Goal: Navigation & Orientation: Find specific page/section

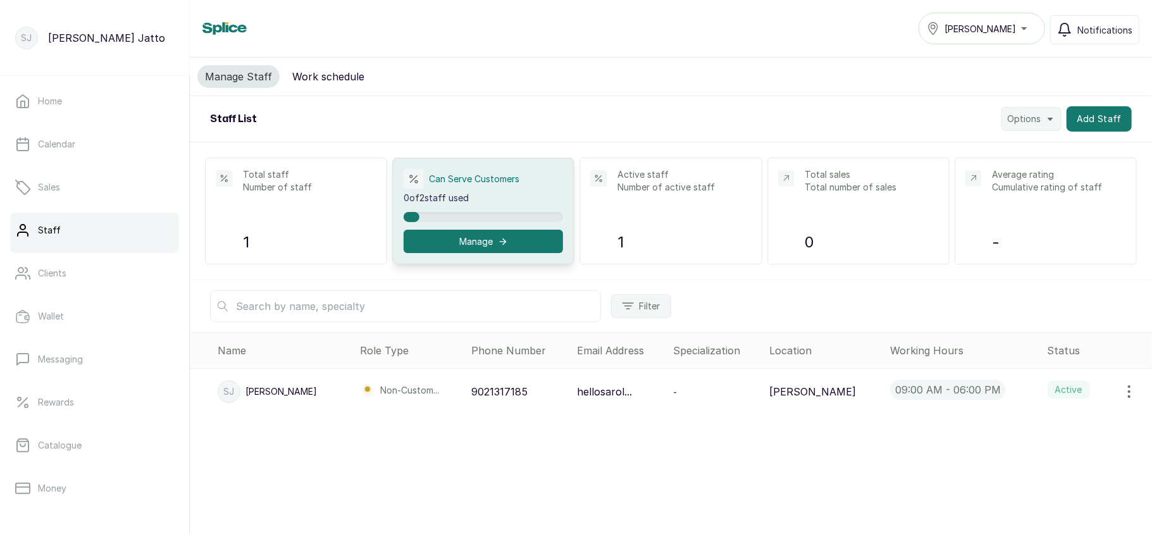
scroll to position [183, 0]
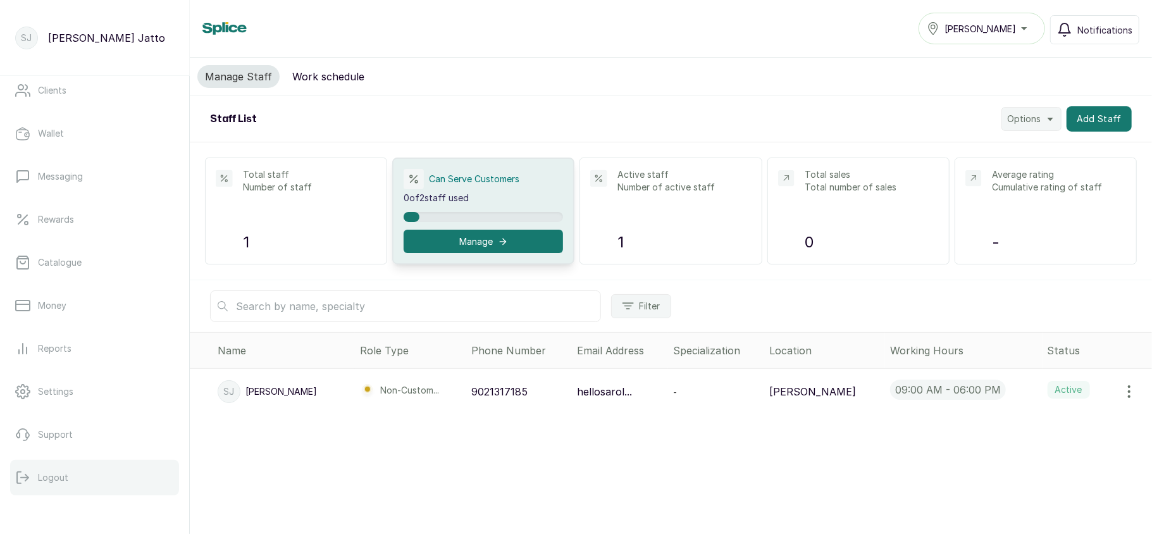
click at [28, 467] on button "Logout" at bounding box center [94, 477] width 169 height 35
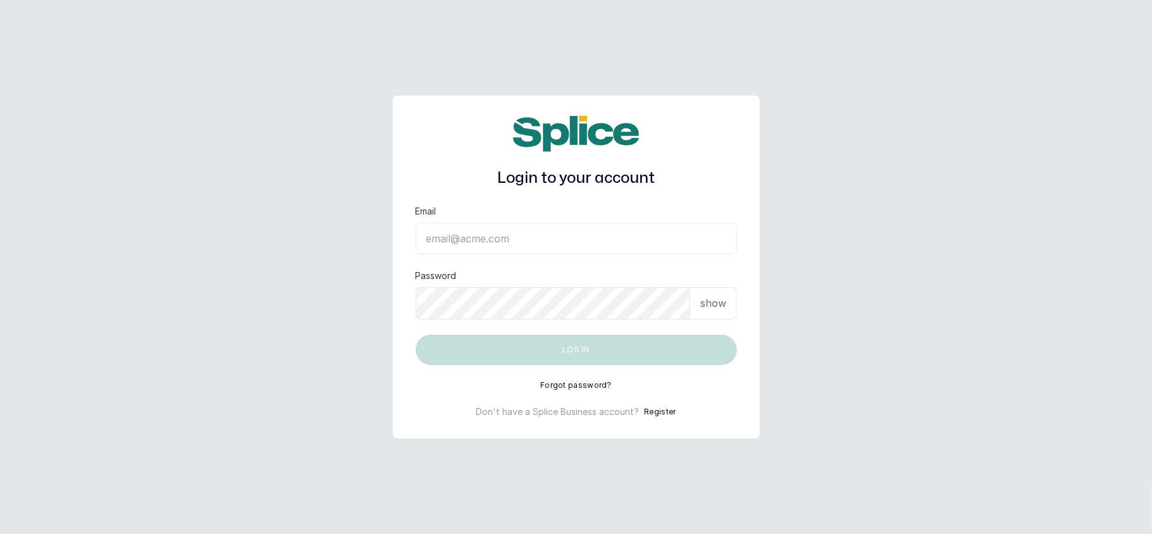
click at [519, 251] on input "Email" at bounding box center [576, 239] width 321 height 32
type input "lovedive948@gmail.com"
click at [717, 305] on p "show" at bounding box center [713, 302] width 26 height 15
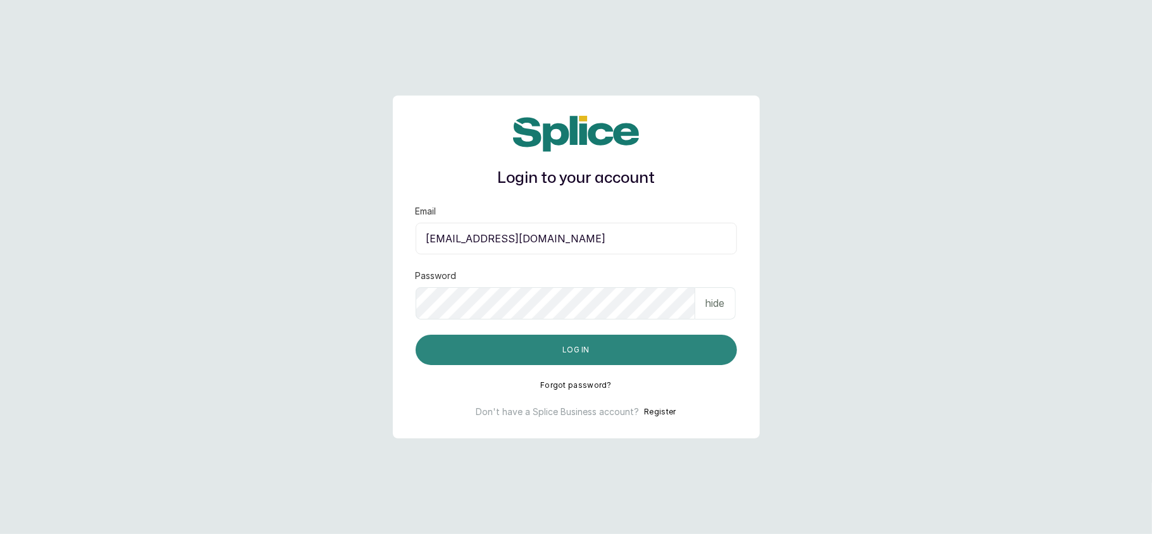
click at [597, 347] on button "Log in" at bounding box center [576, 350] width 321 height 30
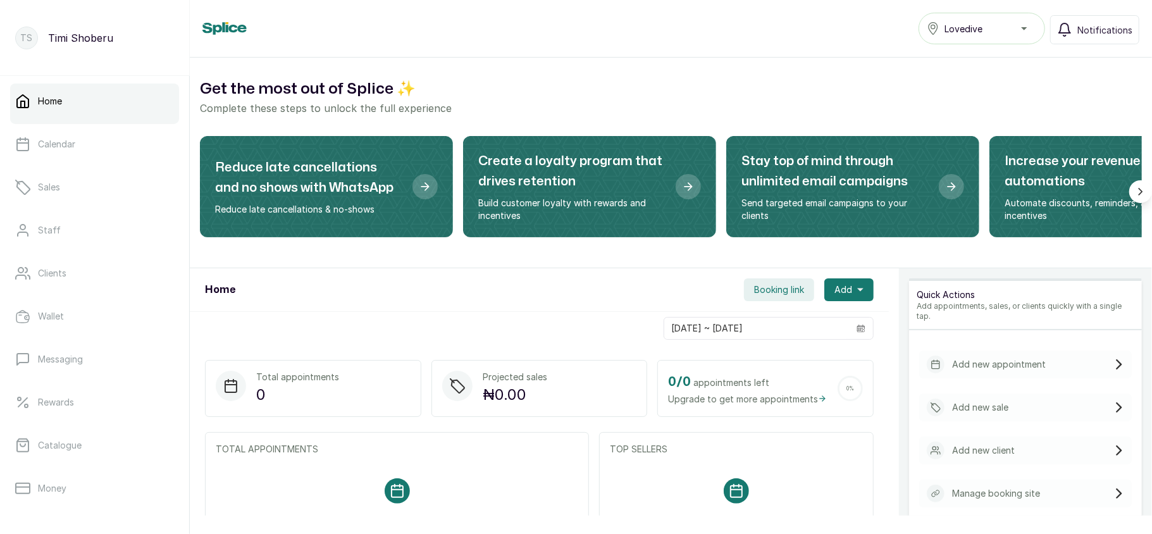
click at [1008, 26] on div "Lovedive" at bounding box center [982, 28] width 110 height 15
click at [981, 105] on span "VI" at bounding box center [989, 110] width 91 height 15
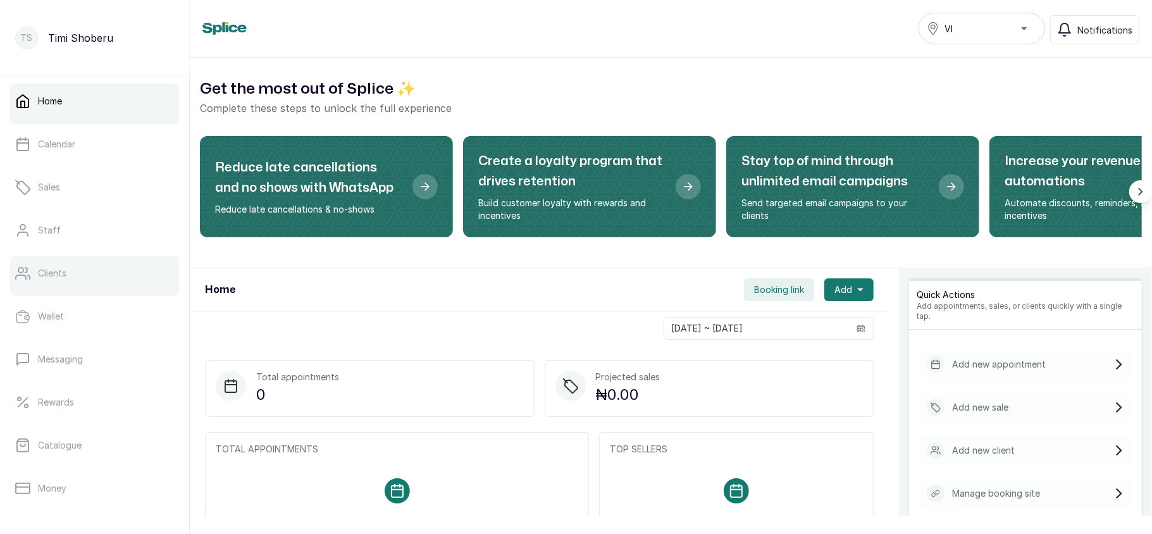
click at [66, 266] on link "Clients" at bounding box center [94, 273] width 169 height 35
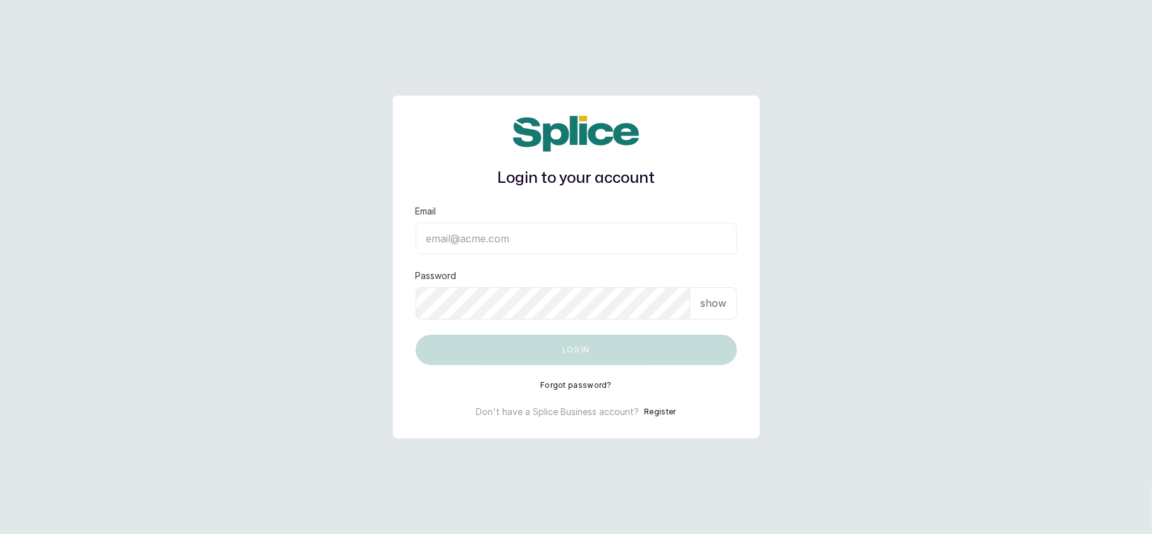
click at [471, 247] on input "Email" at bounding box center [576, 239] width 321 height 32
type input "layo@withsplice.com"
click at [732, 316] on div "show" at bounding box center [713, 303] width 47 height 32
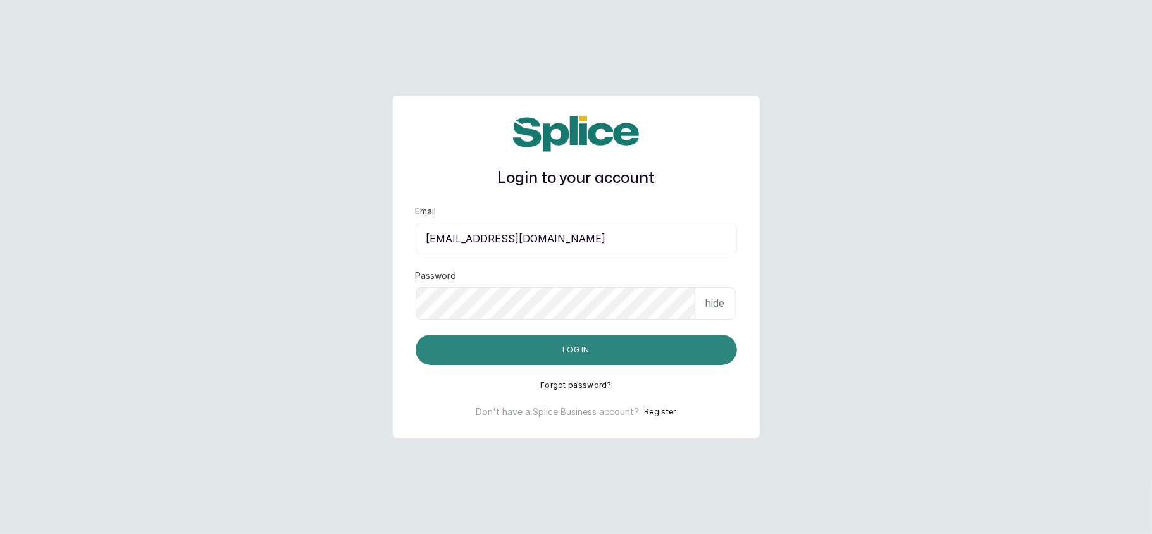
click at [624, 344] on button "Log in" at bounding box center [576, 350] width 321 height 30
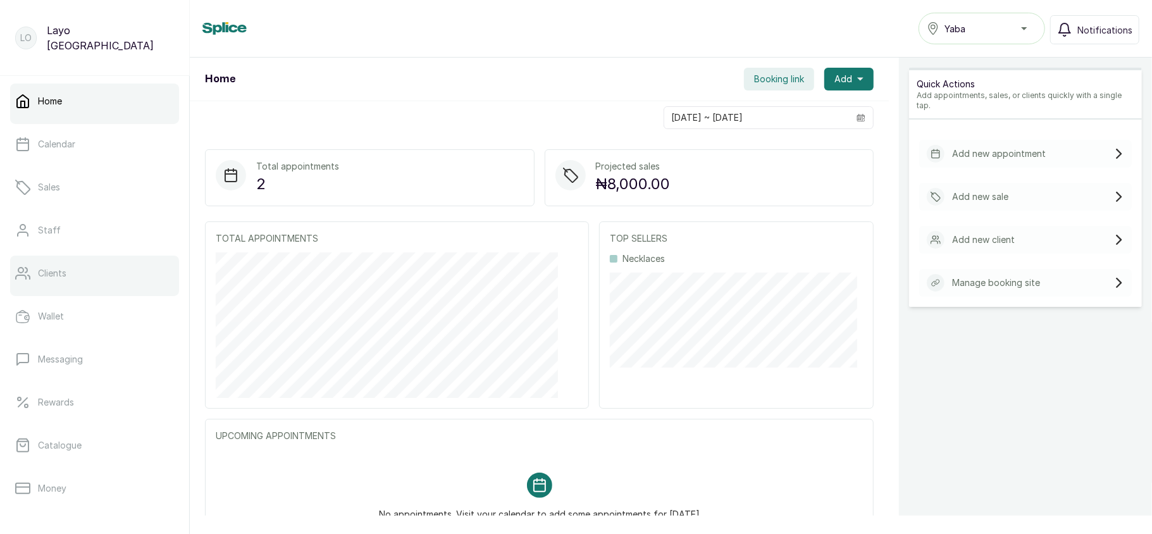
click at [113, 261] on link "Clients" at bounding box center [94, 273] width 169 height 35
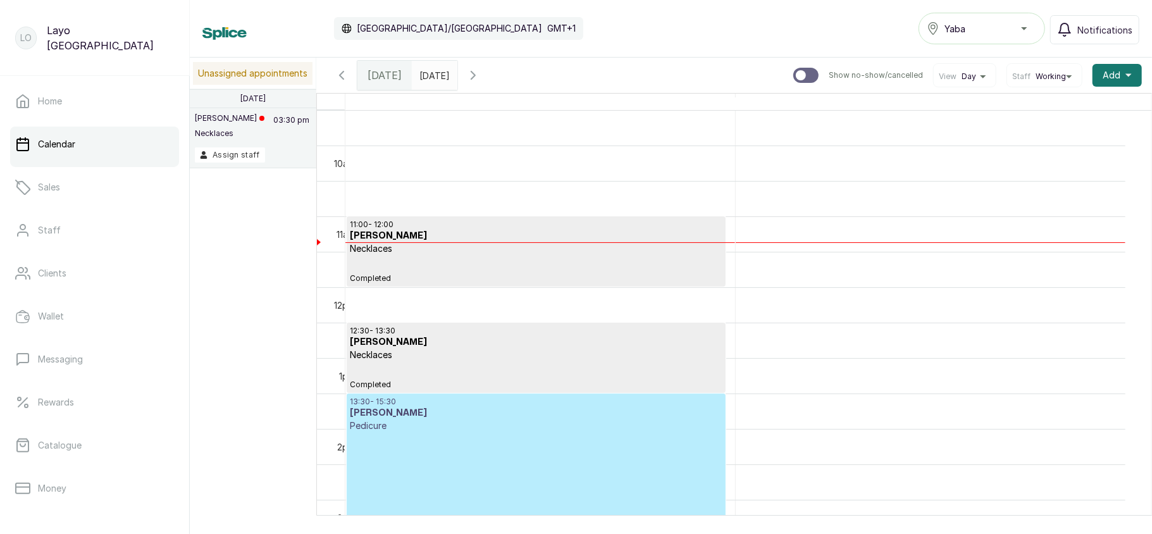
scroll to position [607, 0]
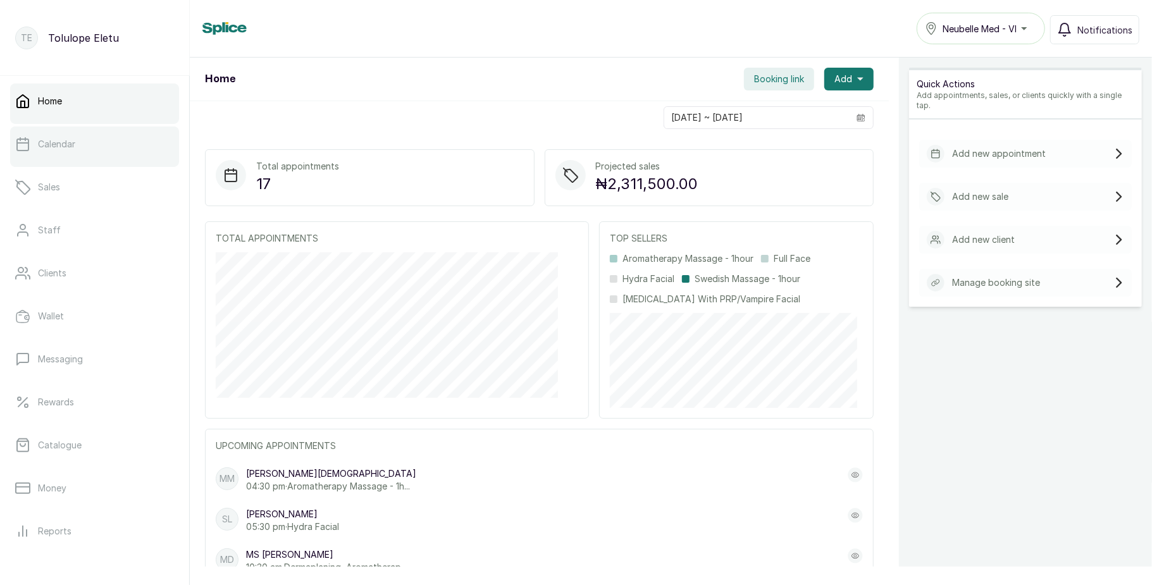
click at [32, 140] on link "Calendar" at bounding box center [94, 144] width 169 height 35
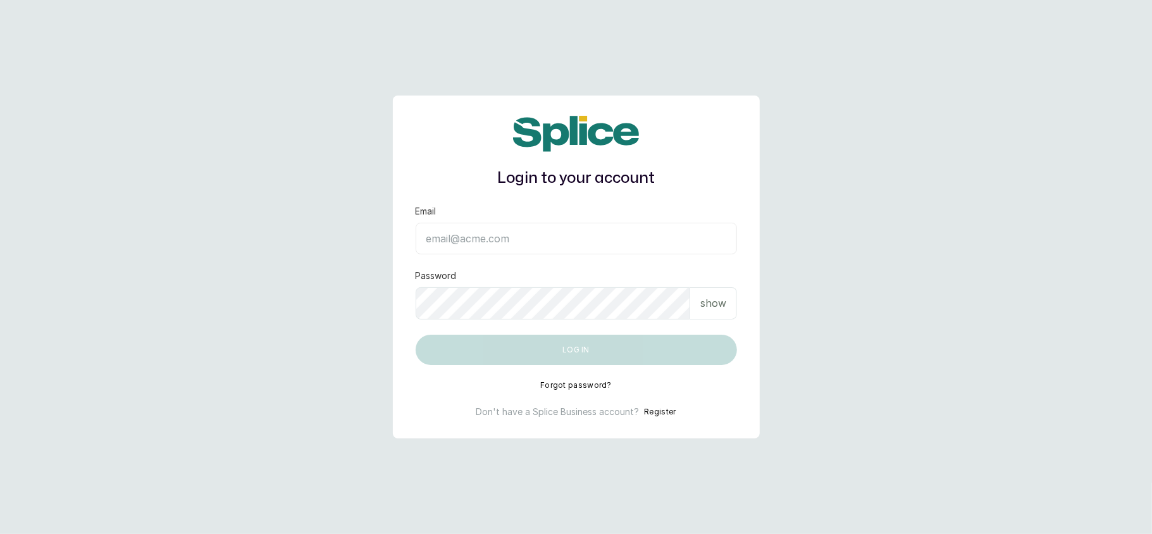
click at [482, 247] on input "Email" at bounding box center [576, 239] width 321 height 32
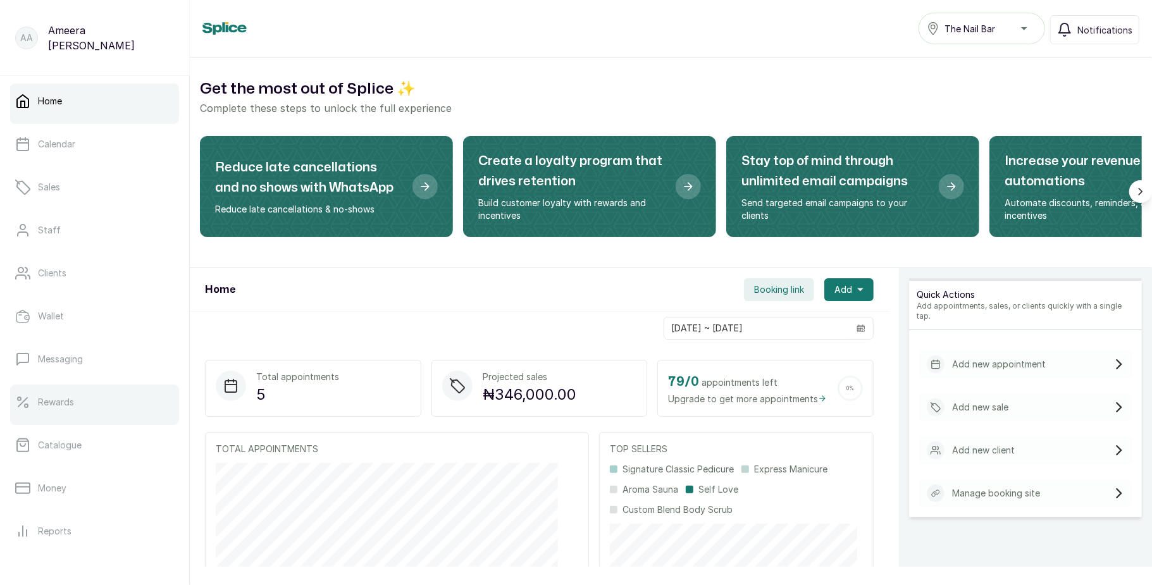
click at [42, 388] on link "Rewards" at bounding box center [94, 402] width 169 height 35
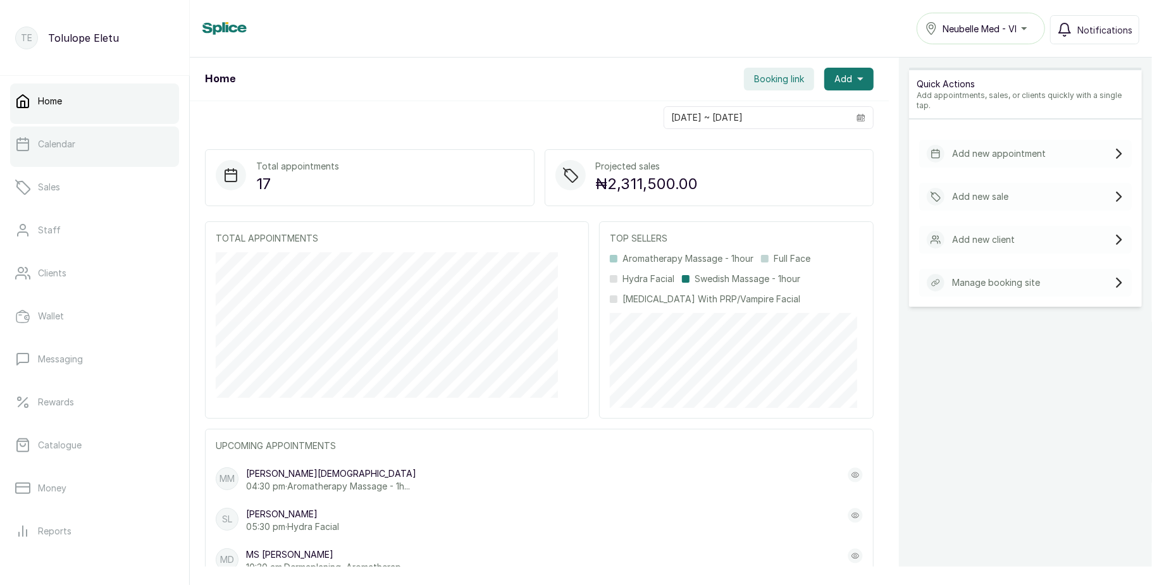
click at [94, 157] on link "Calendar" at bounding box center [94, 144] width 169 height 35
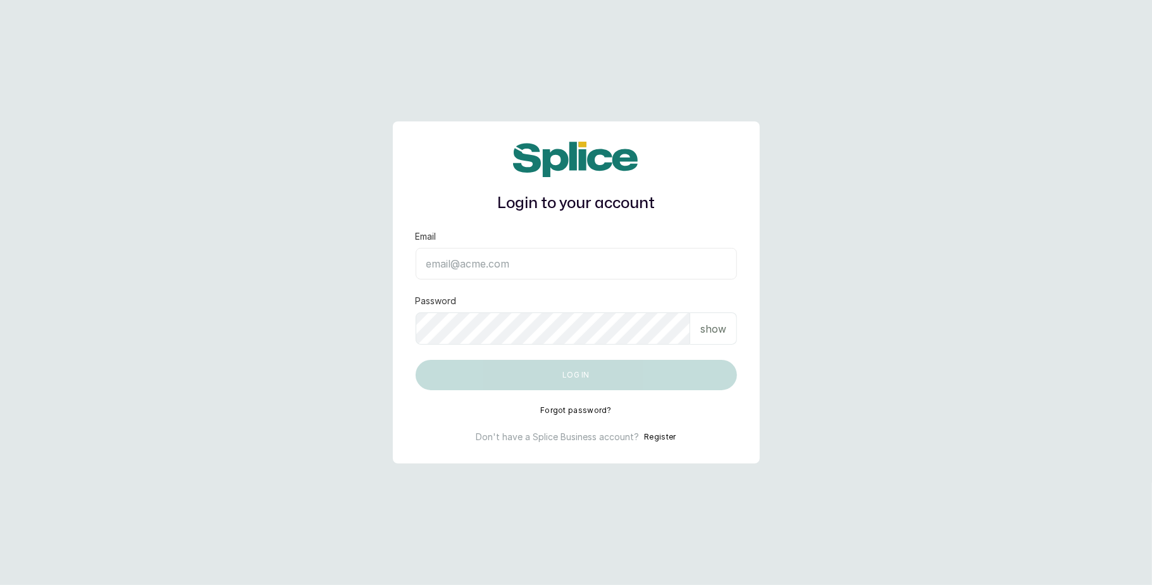
click at [539, 263] on input "Email" at bounding box center [576, 264] width 321 height 32
type input "[EMAIL_ADDRESS][DOMAIN_NAME]"
click at [724, 322] on p "show" at bounding box center [713, 328] width 26 height 15
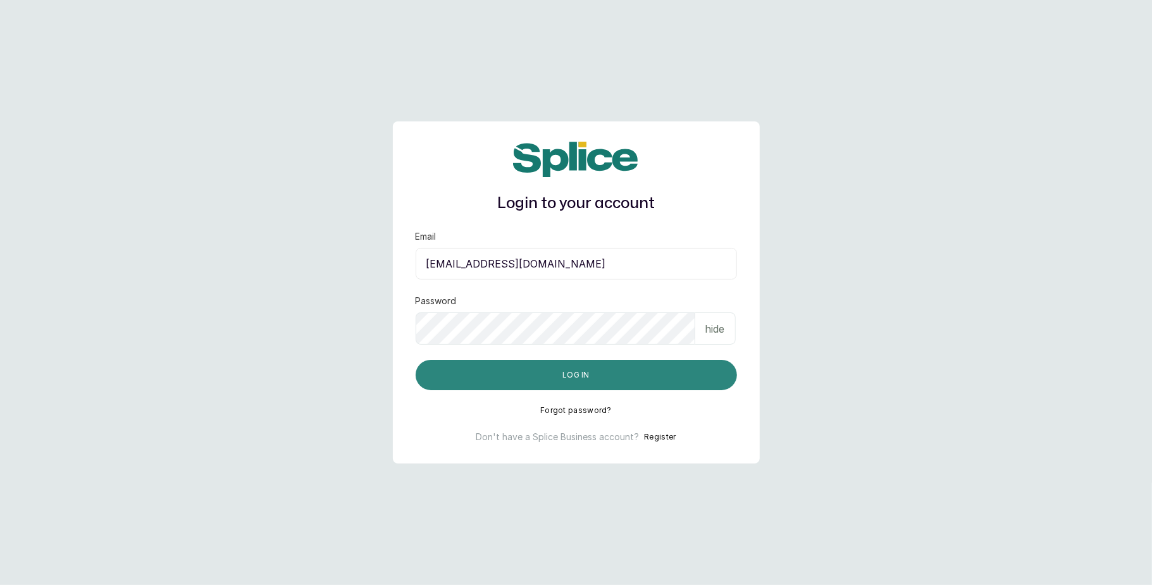
click at [650, 373] on button "Log in" at bounding box center [576, 375] width 321 height 30
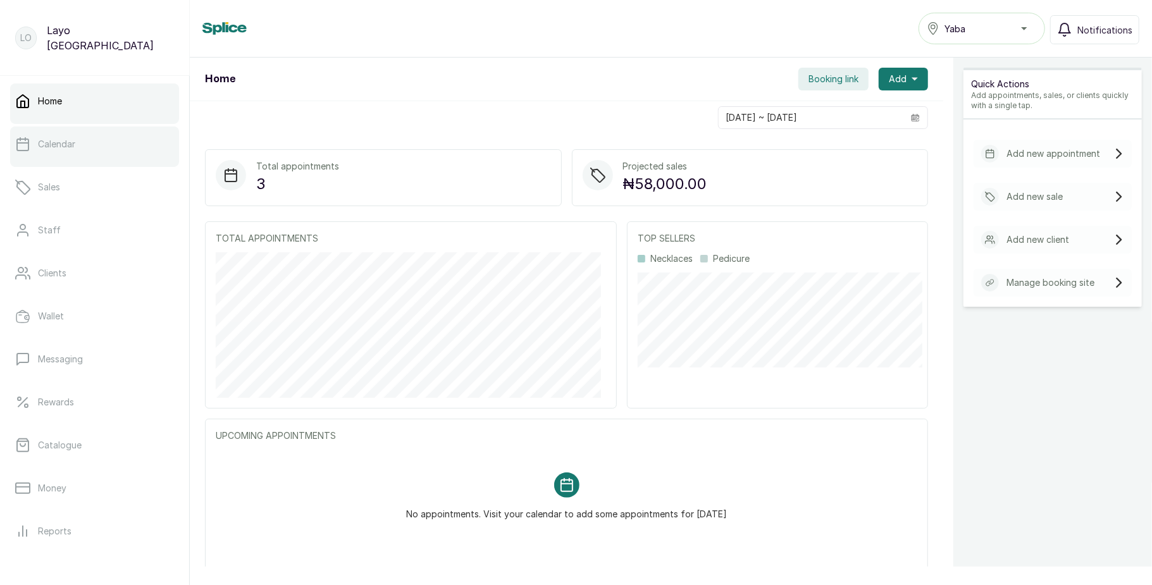
click at [133, 163] on div at bounding box center [94, 164] width 169 height 5
click at [128, 155] on link "Calendar" at bounding box center [94, 144] width 169 height 35
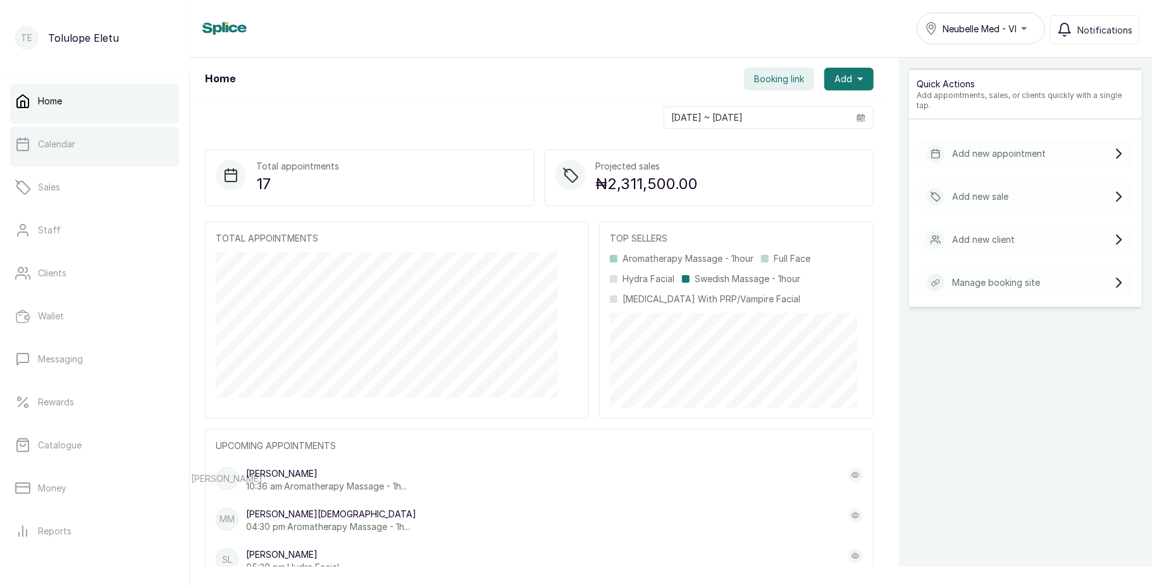
click at [119, 149] on link "Calendar" at bounding box center [94, 144] width 169 height 35
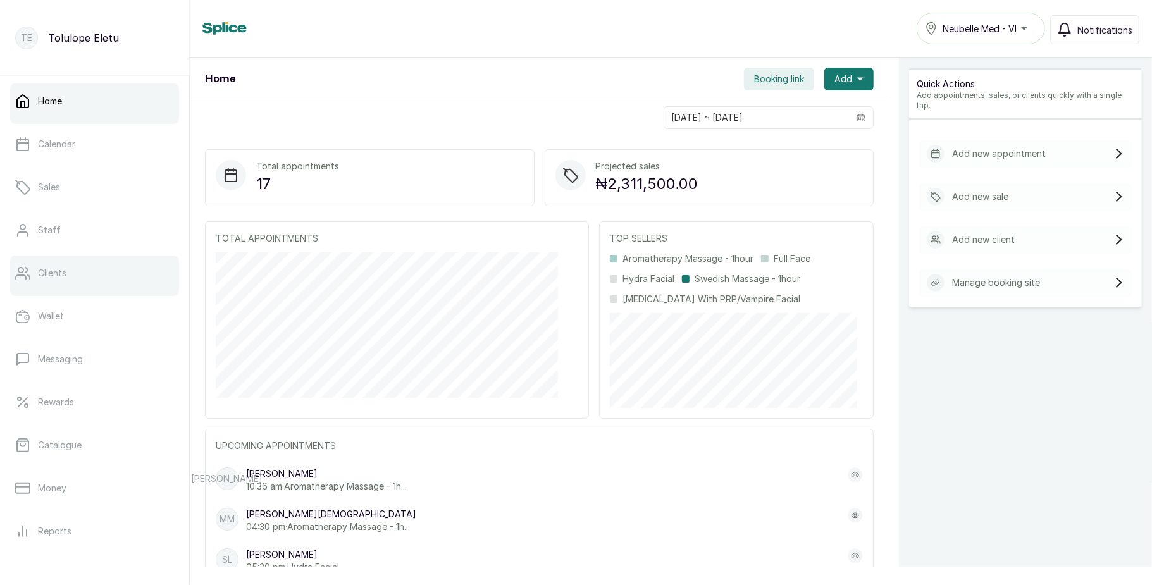
click at [92, 271] on link "Clients" at bounding box center [94, 273] width 169 height 35
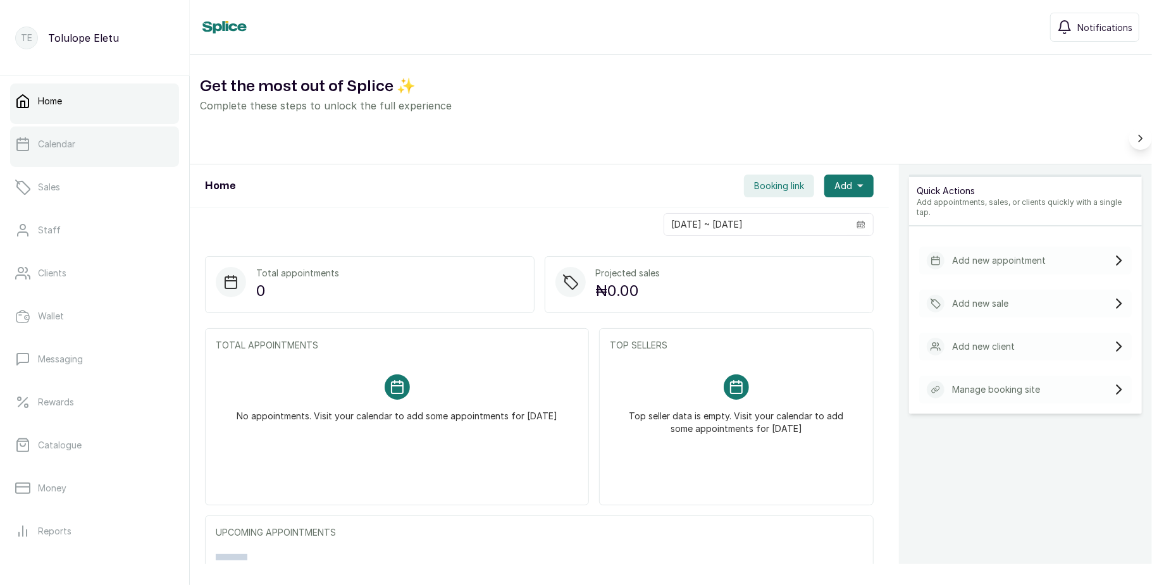
click at [102, 149] on link "Calendar" at bounding box center [94, 144] width 169 height 35
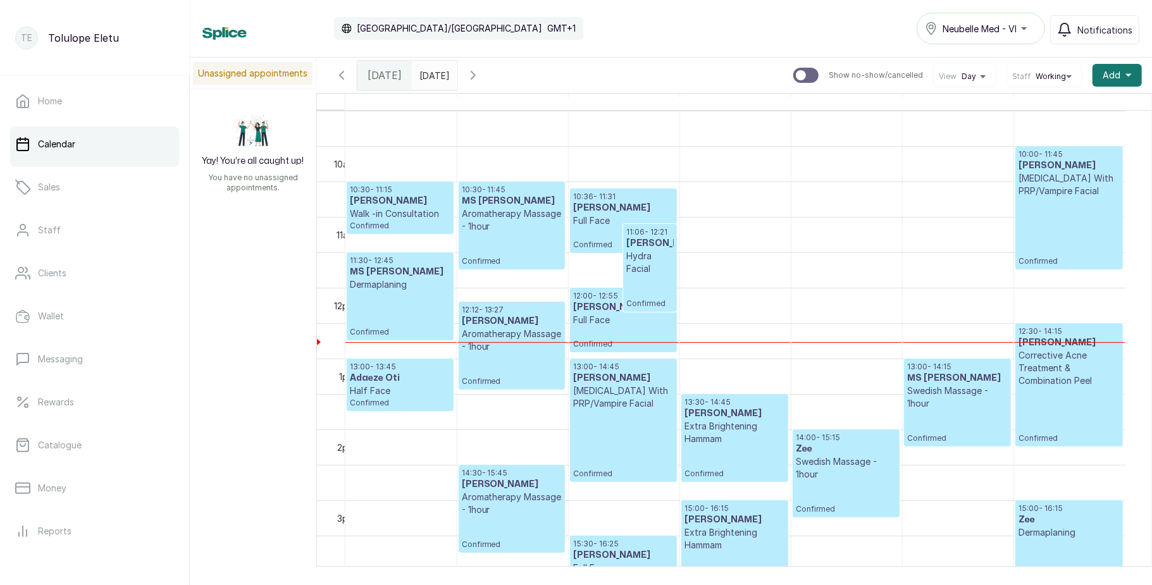
scroll to position [675, 0]
click at [342, 76] on icon "button" at bounding box center [341, 75] width 15 height 15
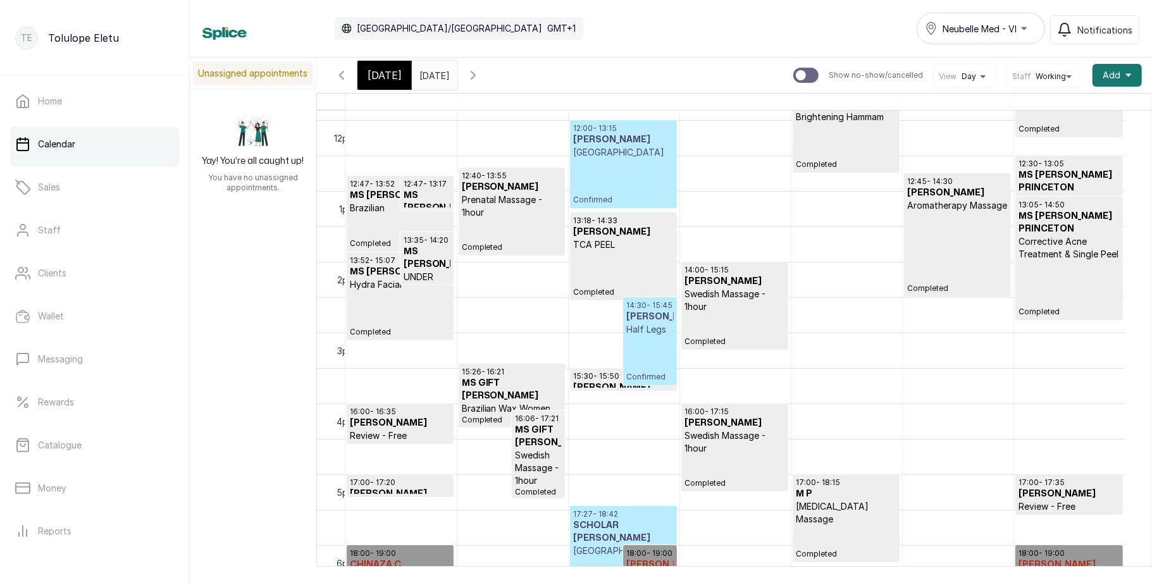
scroll to position [842, 0]
click at [595, 380] on p "15:30 - 15:50" at bounding box center [623, 376] width 101 height 10
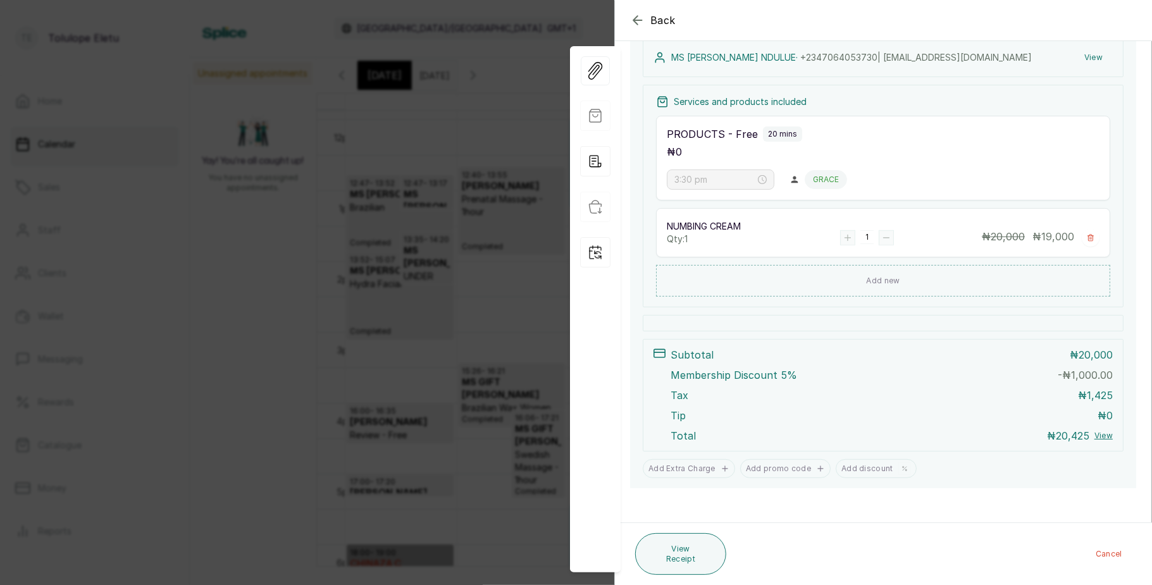
scroll to position [201, 0]
click at [600, 165] on icon "button" at bounding box center [595, 161] width 30 height 30
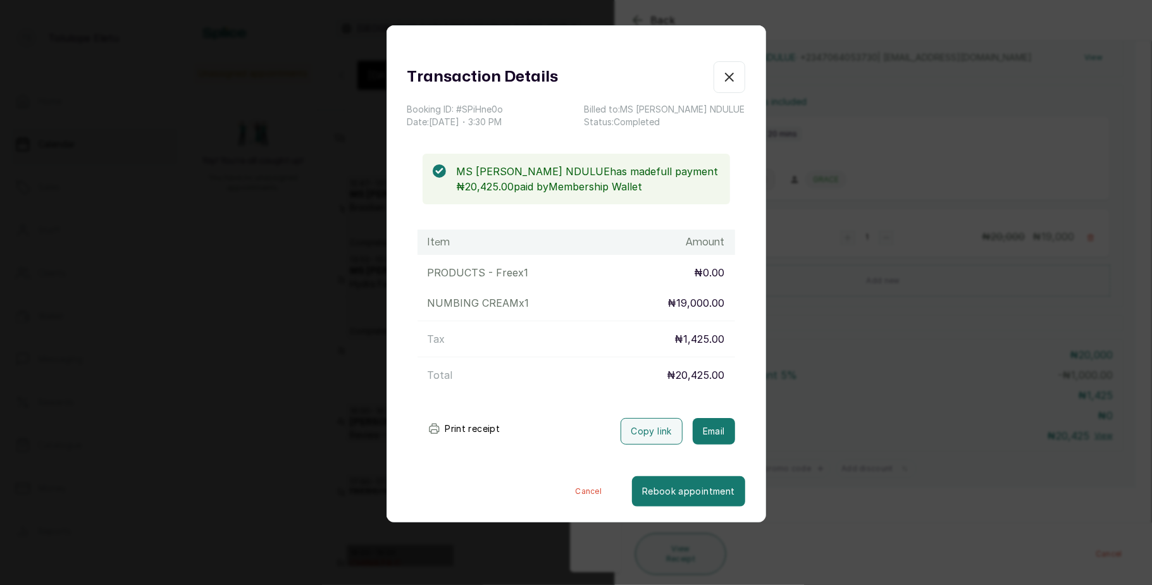
click at [842, 276] on div "Transaction Details Booking ID: # SPiHne0o Date: 17 Sep, 2025 ・ 3:30 PM Billed …" at bounding box center [576, 292] width 1152 height 585
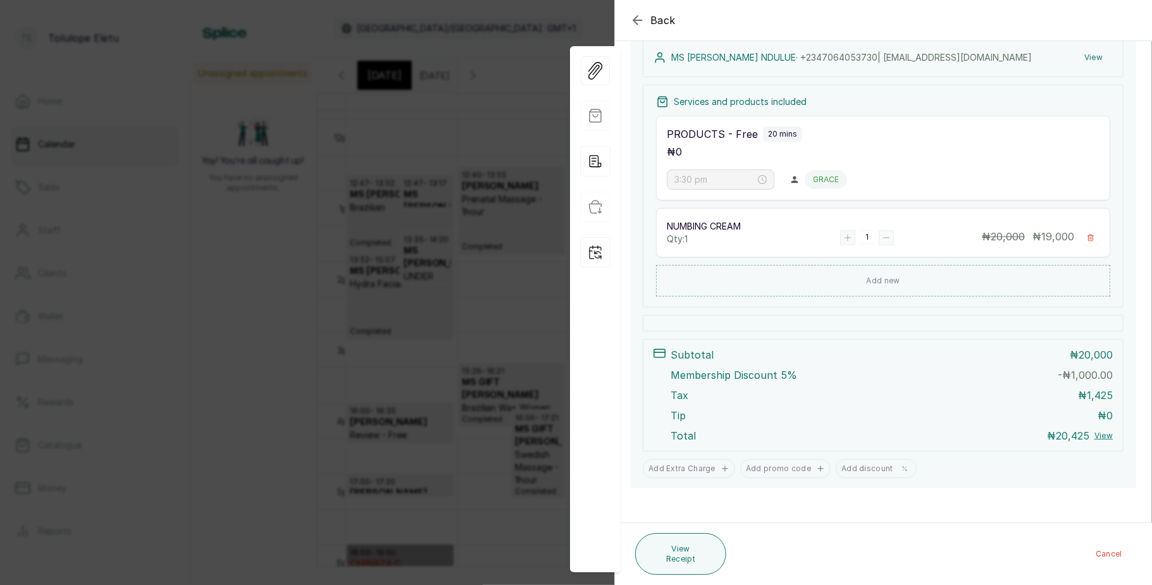
click at [476, 333] on div "Back Appointment Details Edit appointment 🚶 Walk-in (booked by Front Desk) Make…" at bounding box center [576, 292] width 1152 height 585
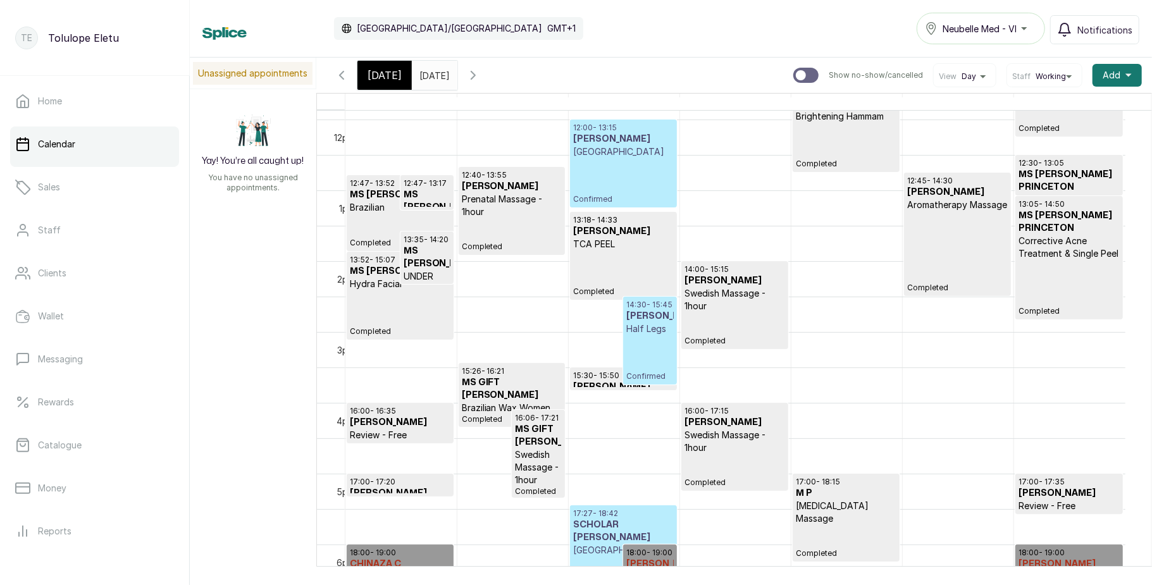
click at [649, 323] on h3 "MS VICTORIA NDULUE" at bounding box center [649, 316] width 47 height 13
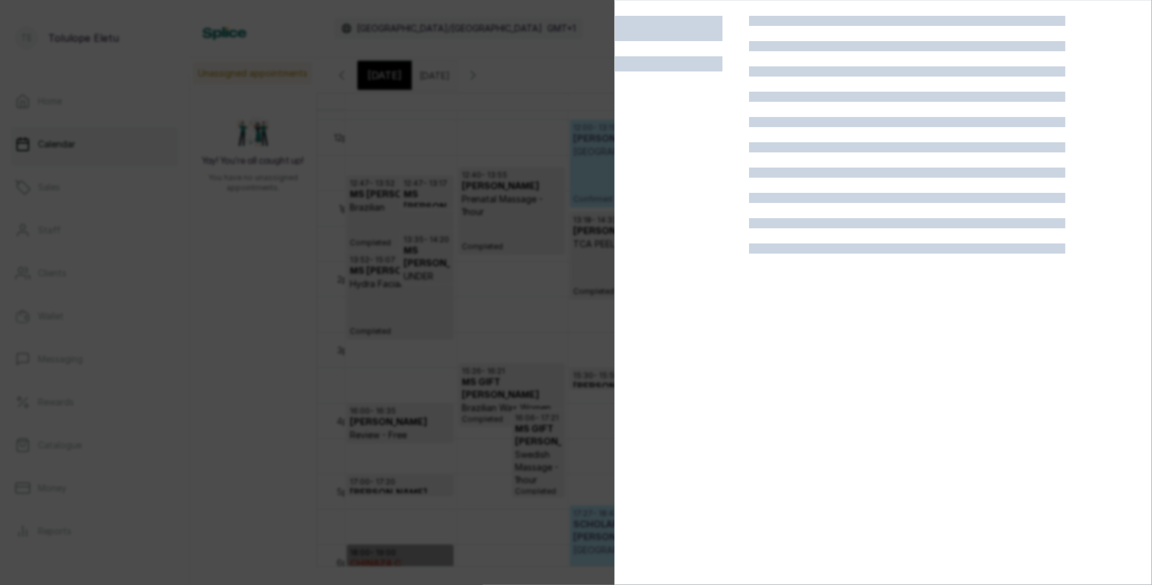
click at [378, 292] on div at bounding box center [576, 292] width 1152 height 585
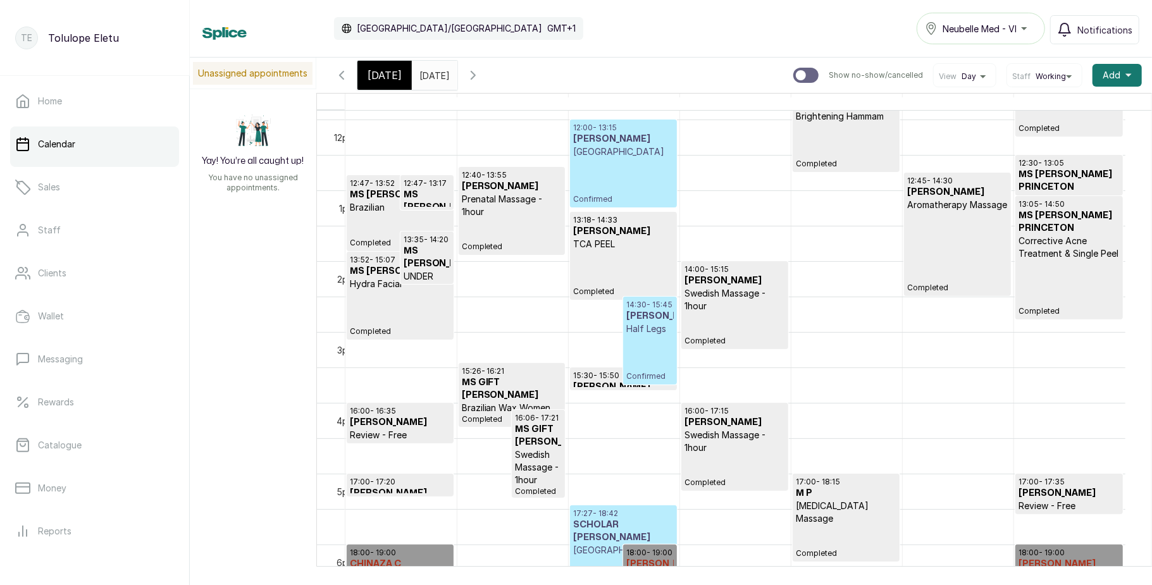
click at [683, 24] on div "Calendar Africa/Lagos GMT+1 Neubelle Med - VI Notifications" at bounding box center [670, 29] width 937 height 32
click at [646, 323] on h3 "MS VICTORIA NDULUE" at bounding box center [649, 316] width 47 height 13
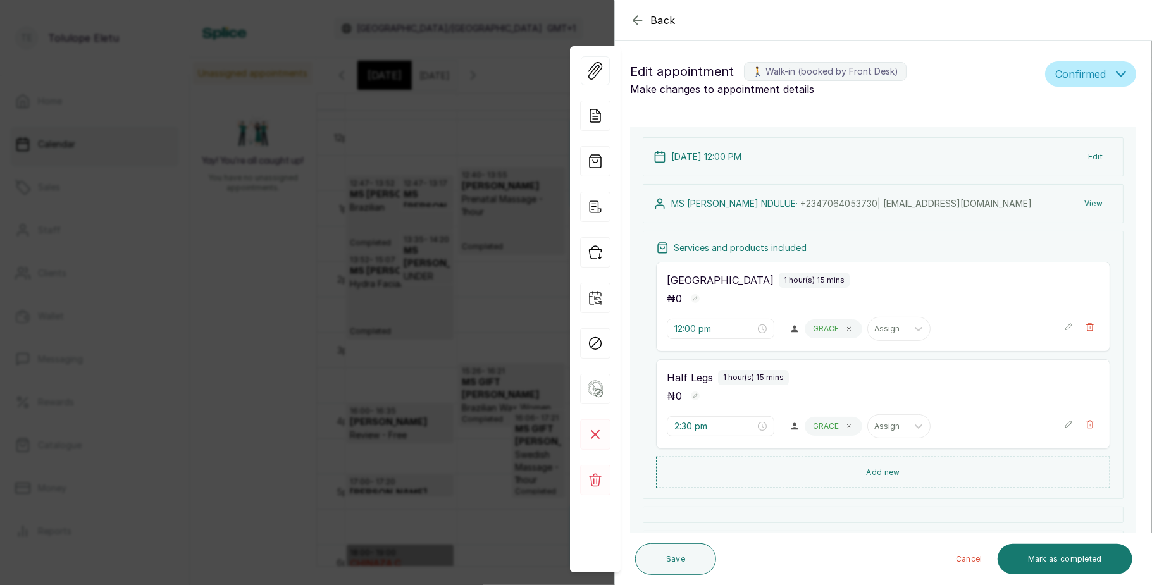
click at [636, 22] on icon "button" at bounding box center [637, 20] width 8 height 8
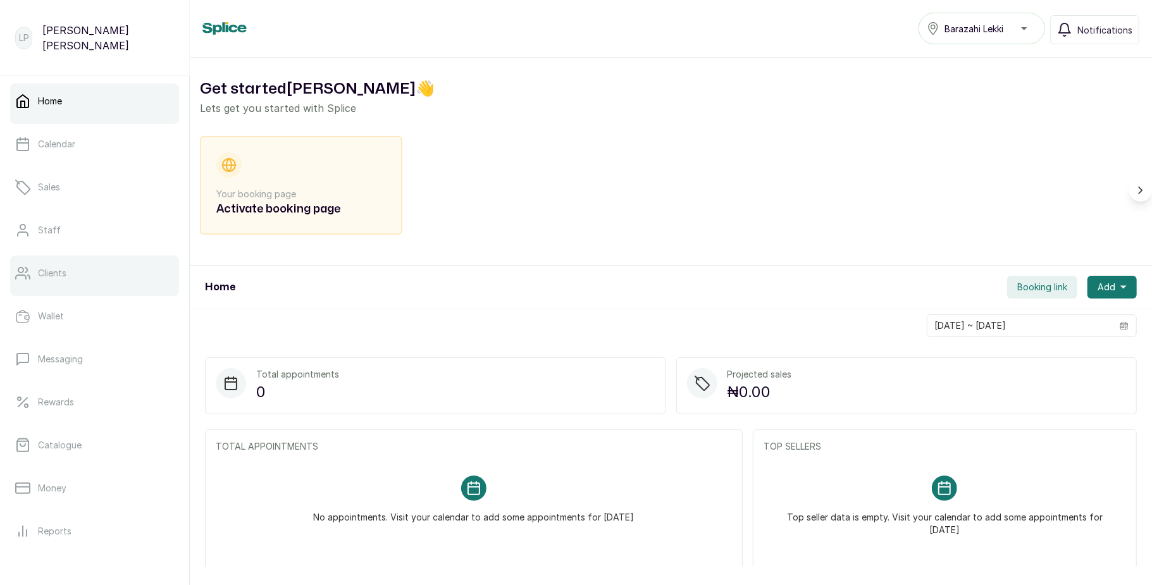
click at [66, 272] on link "Clients" at bounding box center [94, 273] width 169 height 35
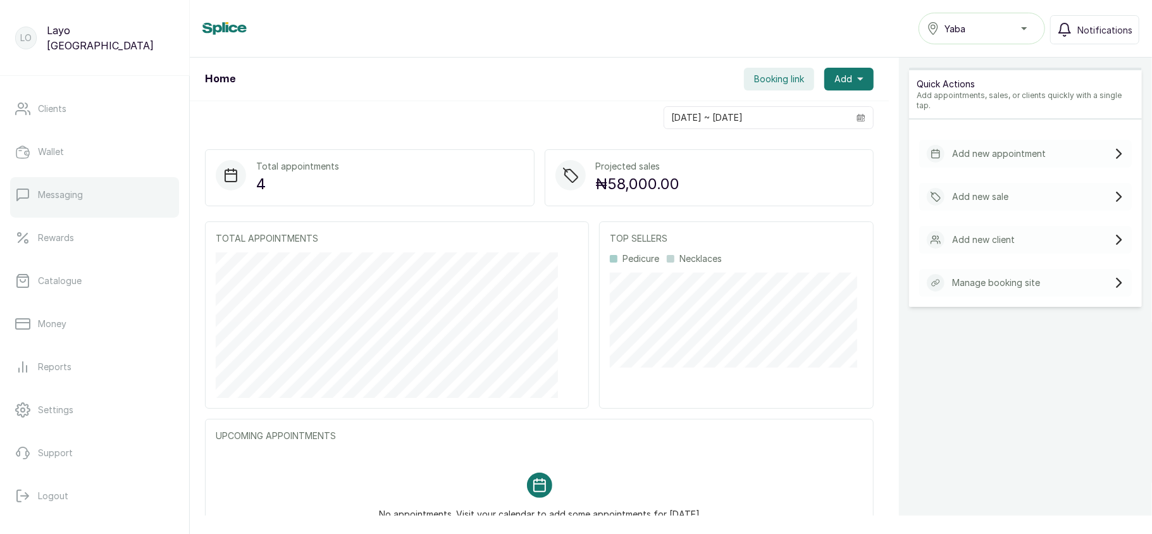
scroll to position [183, 0]
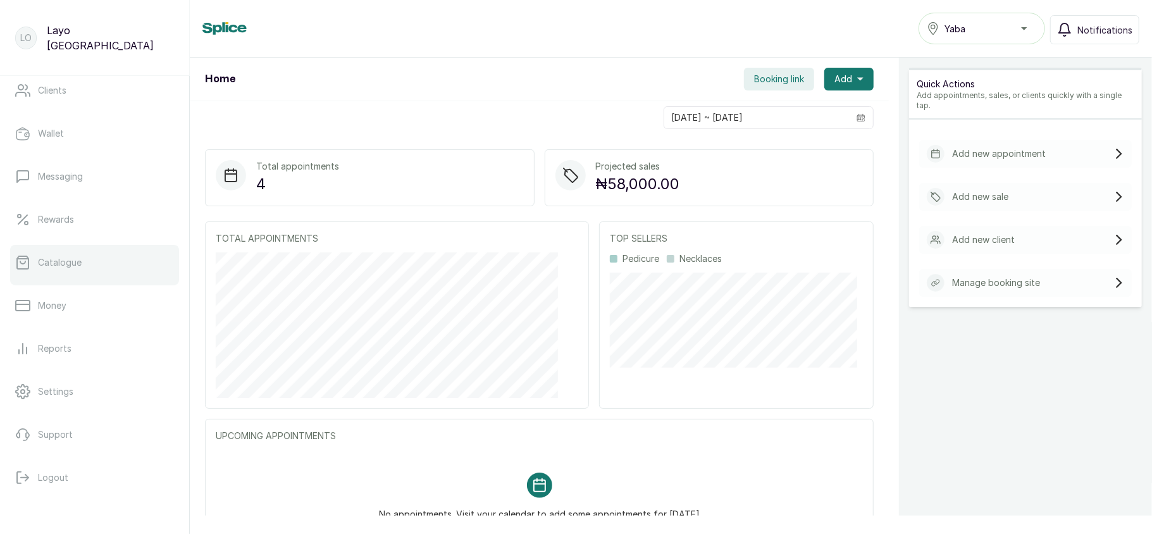
click at [89, 264] on link "Catalogue" at bounding box center [94, 262] width 169 height 35
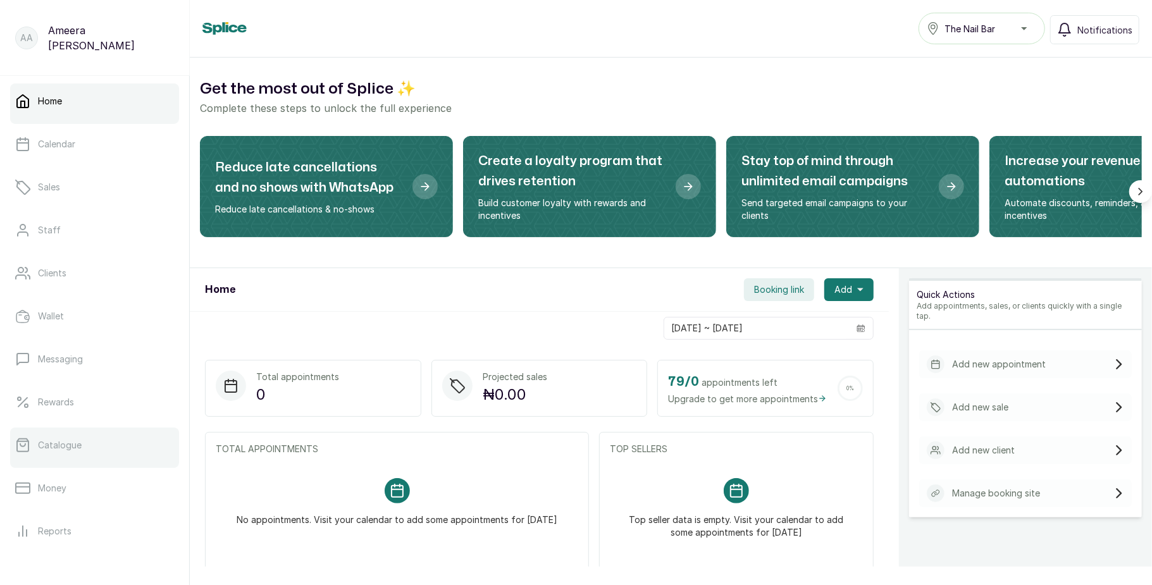
scroll to position [142, 0]
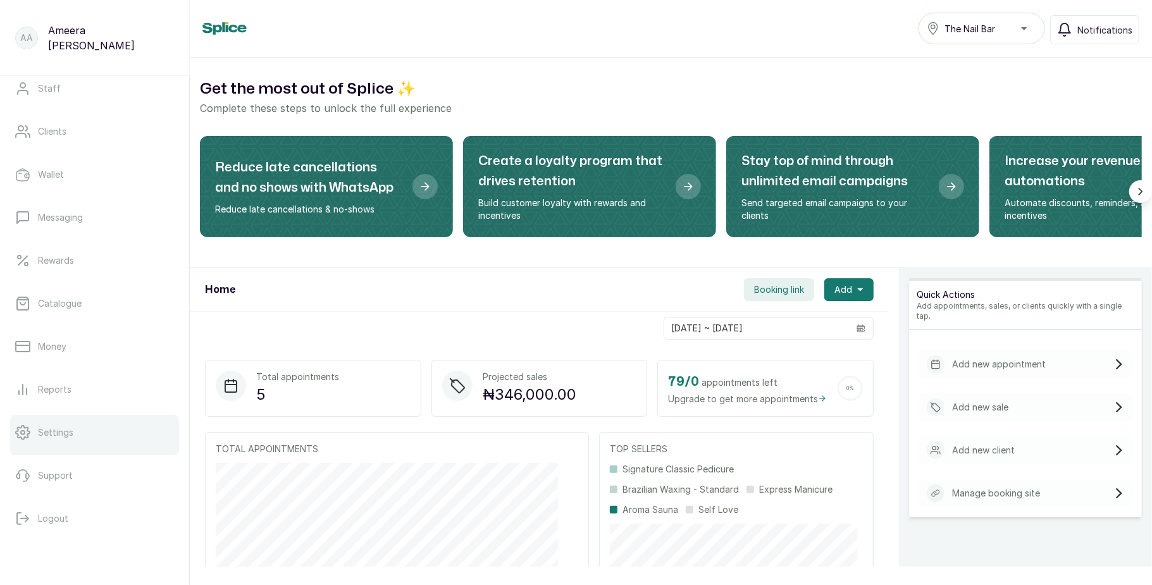
click at [79, 442] on link "Settings" at bounding box center [94, 432] width 169 height 35
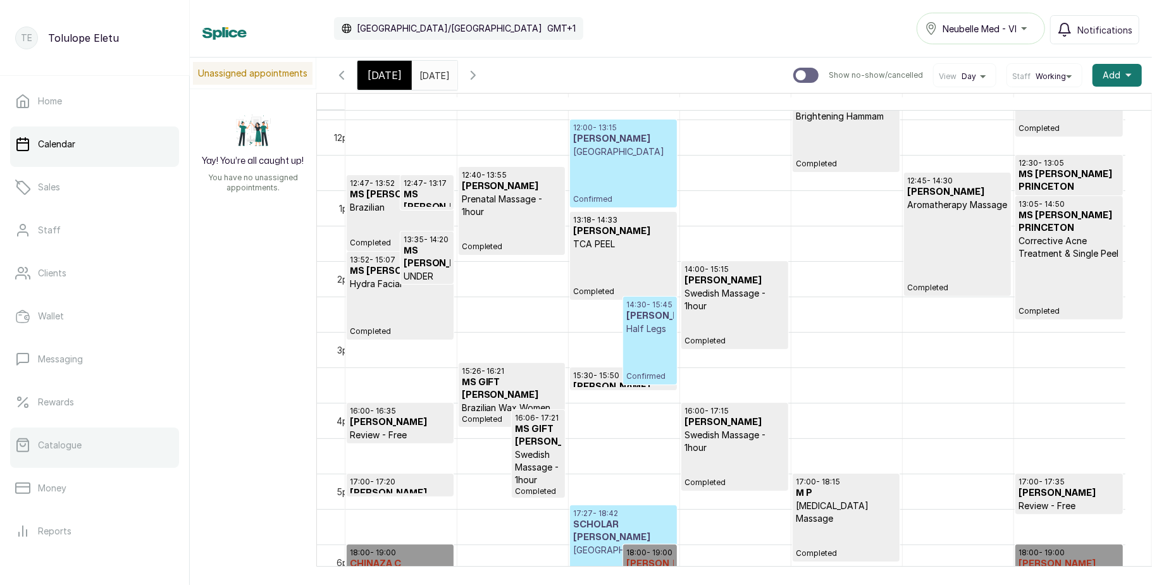
scroll to position [142, 0]
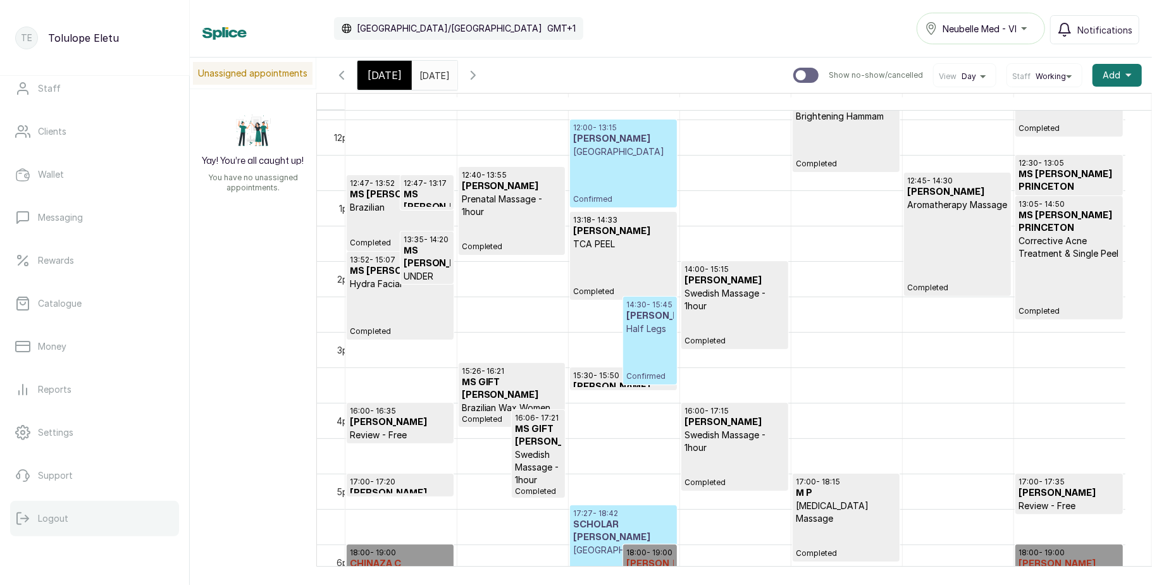
click at [52, 524] on p "Logout" at bounding box center [53, 519] width 30 height 13
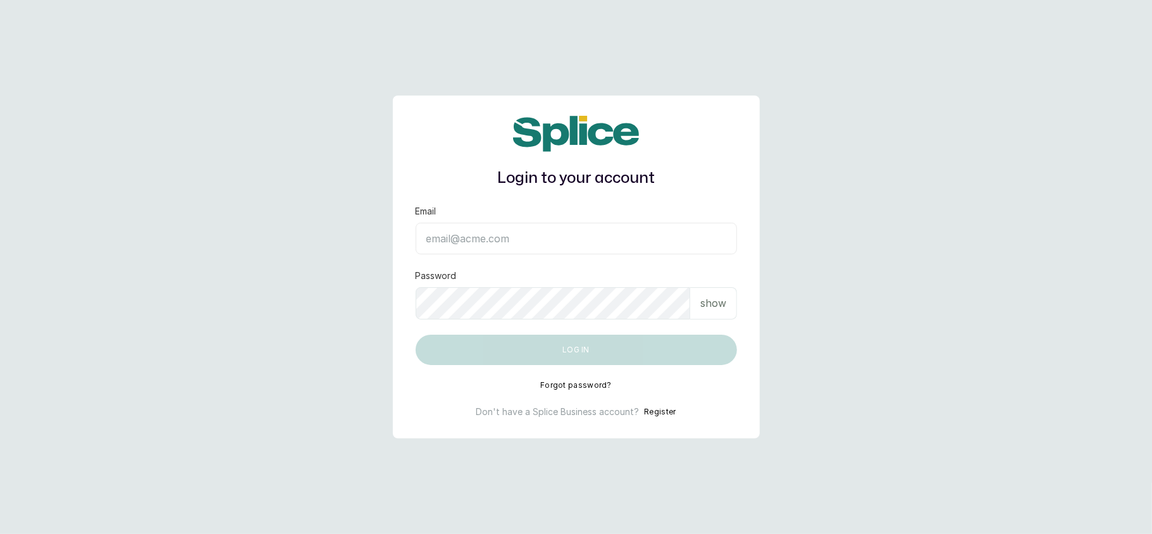
click at [550, 238] on input "Email" at bounding box center [576, 239] width 321 height 32
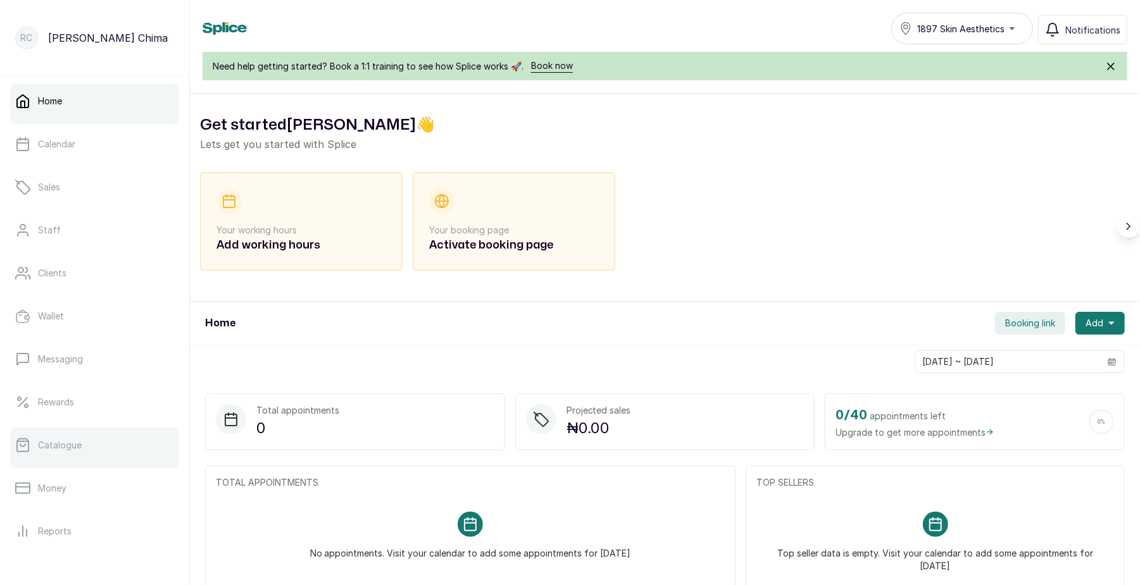
click at [99, 454] on link "Catalogue" at bounding box center [94, 445] width 169 height 35
